Goal: Transaction & Acquisition: Purchase product/service

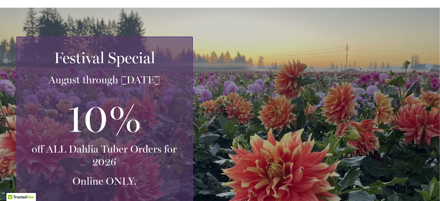
scroll to position [58, 0]
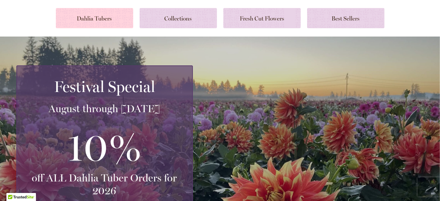
click at [91, 17] on link at bounding box center [94, 18] width 77 height 20
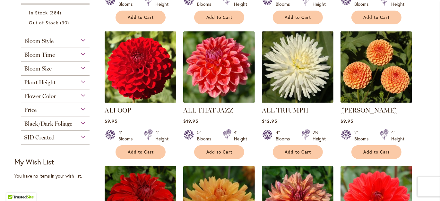
scroll to position [217, 0]
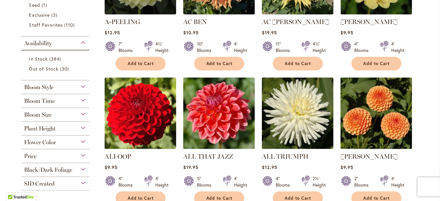
click at [82, 96] on div "Bloom Time" at bounding box center [55, 99] width 69 height 10
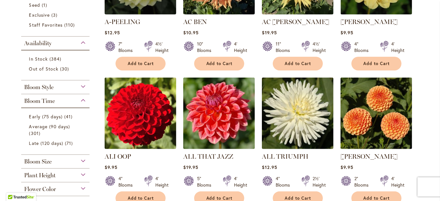
click at [79, 174] on div "Plant Height" at bounding box center [55, 174] width 69 height 10
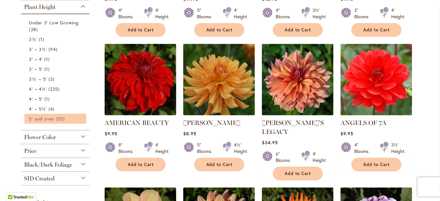
click at [41, 117] on span "5' and over" at bounding box center [41, 119] width 25 height 6
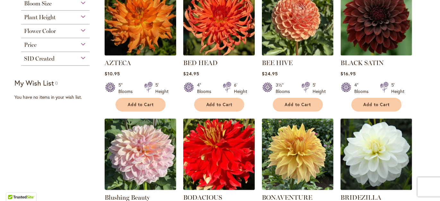
scroll to position [115, 0]
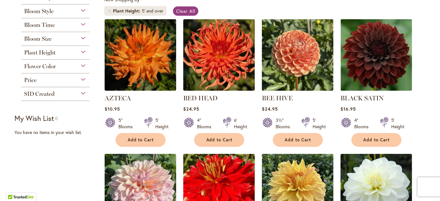
click at [83, 64] on div "Flower Color" at bounding box center [55, 65] width 69 height 10
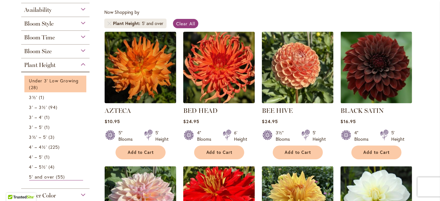
scroll to position [127, 0]
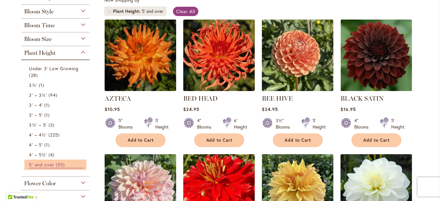
click at [56, 163] on span "55 items" at bounding box center [61, 164] width 11 height 7
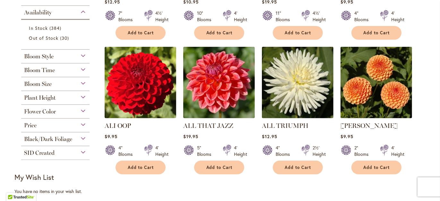
scroll to position [251, 0]
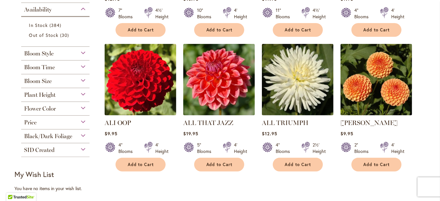
click at [80, 67] on div "Bloom Time" at bounding box center [55, 66] width 69 height 10
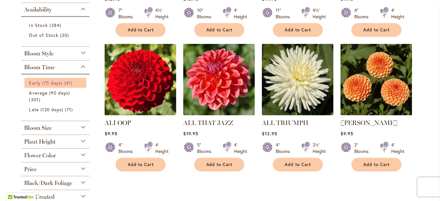
click at [53, 81] on span "Early (75 days)" at bounding box center [46, 83] width 34 height 6
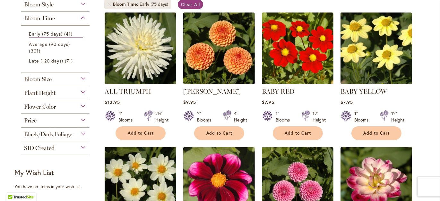
scroll to position [137, 0]
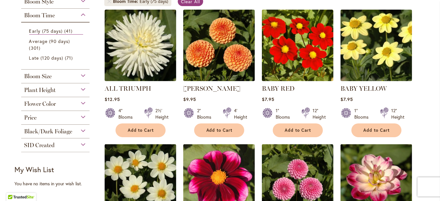
click at [78, 103] on div "Flower Color" at bounding box center [55, 102] width 69 height 10
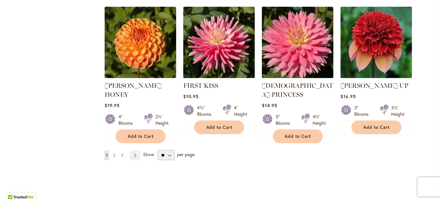
scroll to position [555, 0]
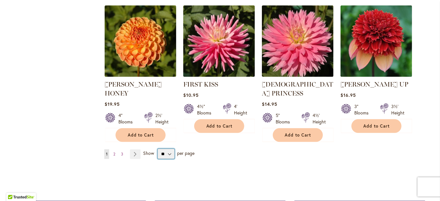
click at [166, 149] on select "** ** ** **" at bounding box center [166, 154] width 17 height 10
select select "**"
click at [158, 149] on select "** ** ** **" at bounding box center [166, 154] width 17 height 10
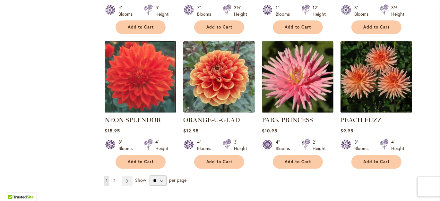
scroll to position [1086, 0]
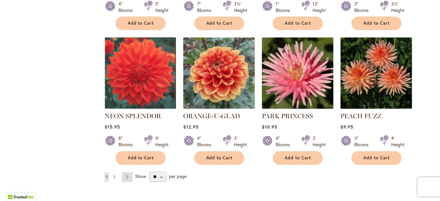
click at [122, 173] on link "Page Next" at bounding box center [127, 178] width 11 height 10
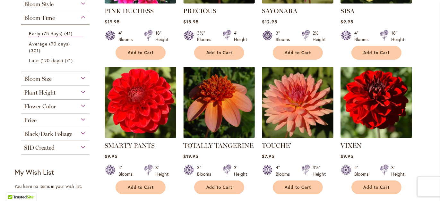
scroll to position [222, 0]
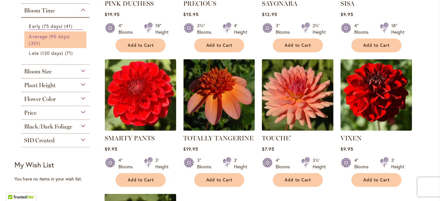
click at [30, 35] on span "Average (90 days)" at bounding box center [49, 36] width 41 height 6
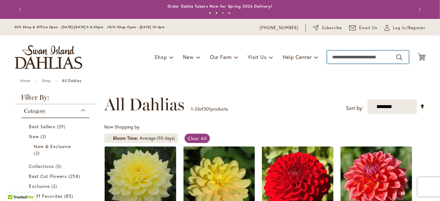
click at [332, 53] on input "Search" at bounding box center [368, 57] width 82 height 13
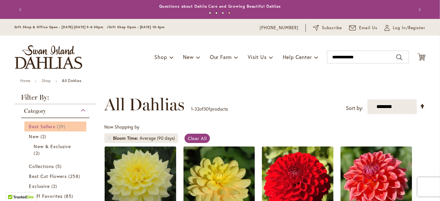
click at [44, 126] on span "Best Sellers" at bounding box center [42, 127] width 26 height 6
type input "**********"
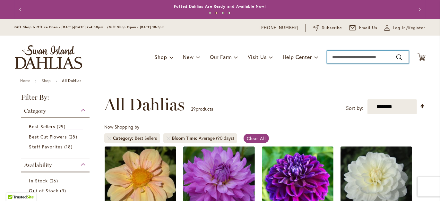
click at [330, 58] on input "Search" at bounding box center [368, 57] width 82 height 13
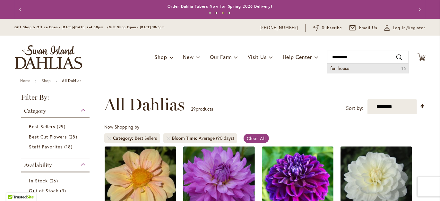
click at [338, 69] on span "fun house" at bounding box center [340, 68] width 19 height 6
type input "*********"
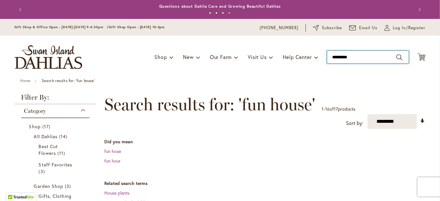
drag, startPoint x: 356, startPoint y: 54, endPoint x: 339, endPoint y: 64, distance: 19.4
click at [339, 64] on div "Toggle Nav Shop Dahlia Tubers Collections Fresh Cut Dahlias Gardening Supplies …" at bounding box center [220, 57] width 424 height 43
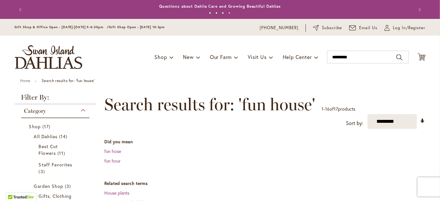
click at [339, 64] on div "Toggle Nav Shop Dahlia Tubers Collections Fresh Cut Dahlias Gardening Supplies …" at bounding box center [220, 57] width 424 height 43
type input "*********"
click at [339, 64] on div "Toggle Nav Shop Dahlia Tubers Collections Fresh Cut Dahlias Gardening Supplies …" at bounding box center [220, 57] width 424 height 43
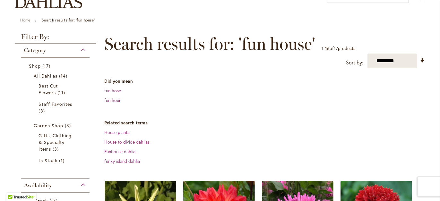
scroll to position [56, 0]
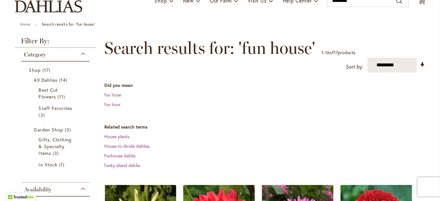
click at [78, 52] on div "Category" at bounding box center [55, 53] width 69 height 10
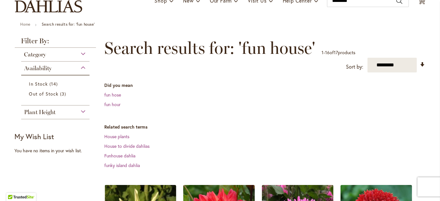
click at [80, 53] on div "Category" at bounding box center [55, 53] width 69 height 10
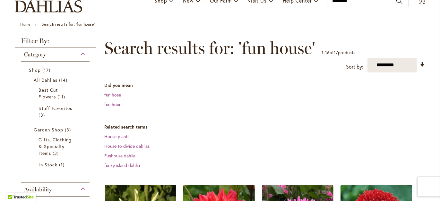
scroll to position [0, 0]
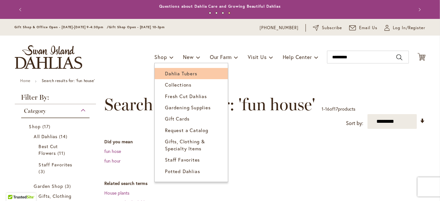
click at [166, 75] on span "Dahlia Tubers" at bounding box center [181, 73] width 32 height 6
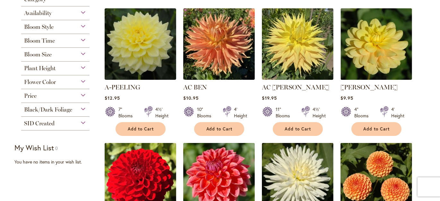
scroll to position [136, 0]
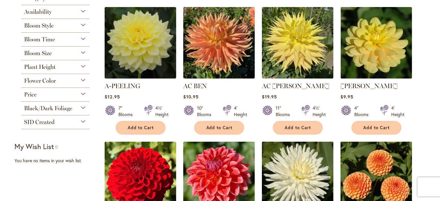
click at [81, 80] on div "Flower Color" at bounding box center [55, 79] width 69 height 10
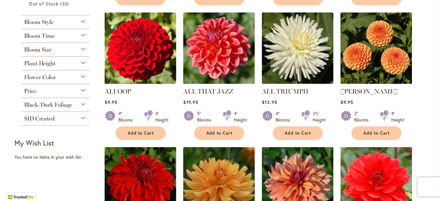
scroll to position [285, 0]
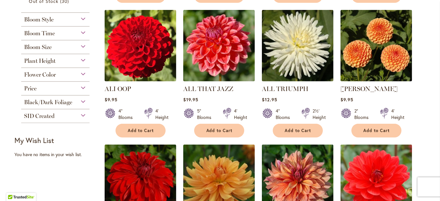
click at [80, 74] on div "Flower Color" at bounding box center [55, 73] width 69 height 10
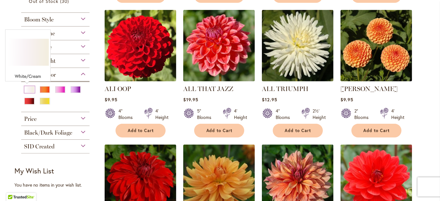
click at [24, 88] on div "White/Cream" at bounding box center [29, 89] width 10 height 7
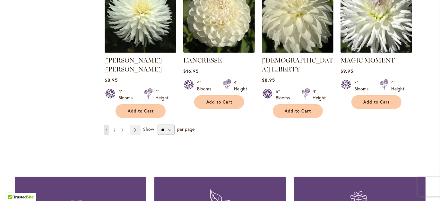
scroll to position [594, 0]
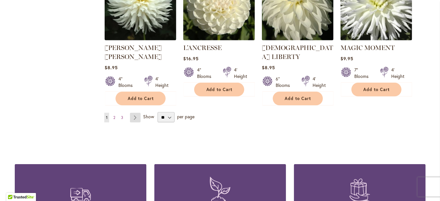
click at [130, 113] on link "Page Next" at bounding box center [135, 118] width 11 height 10
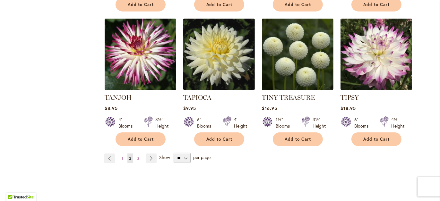
scroll to position [566, 0]
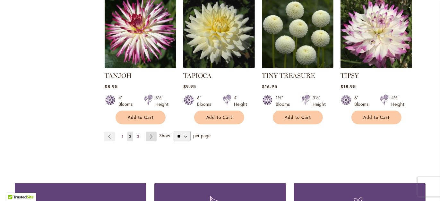
click at [150, 132] on link "Page Next" at bounding box center [151, 137] width 11 height 10
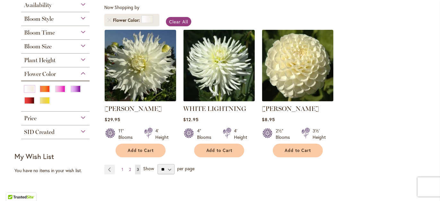
scroll to position [121, 0]
